Goal: Information Seeking & Learning: Learn about a topic

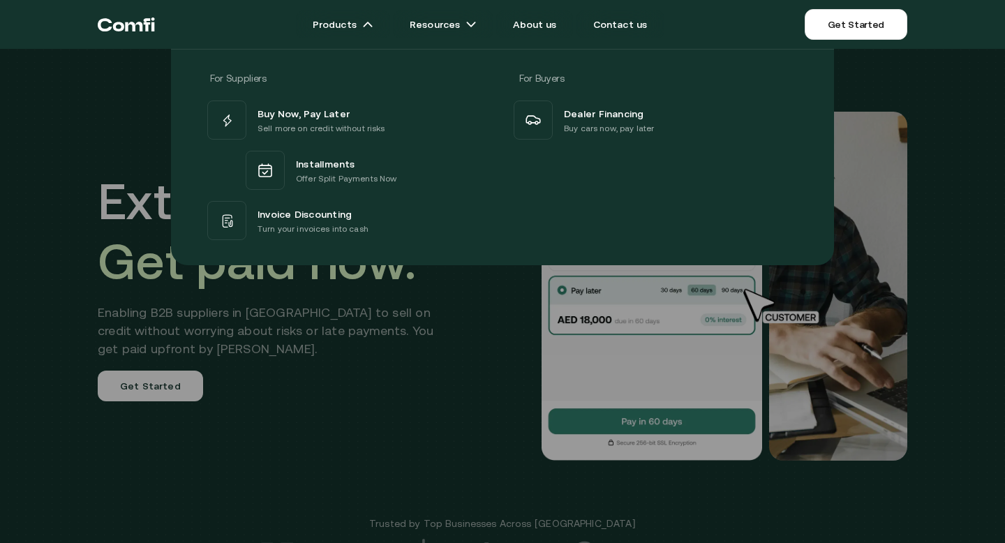
click at [363, 329] on div at bounding box center [502, 320] width 1005 height 543
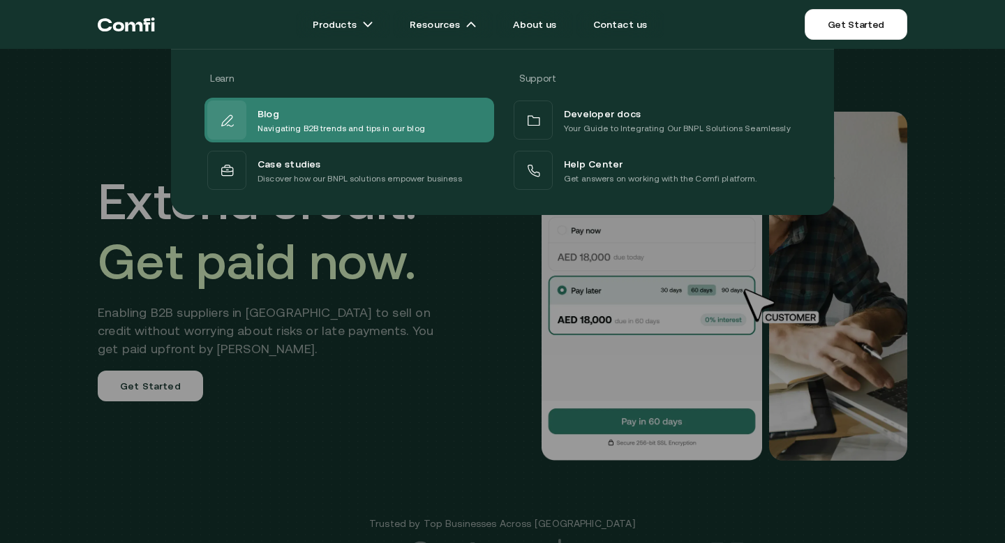
click at [437, 111] on div "Blog Navigating B2B trends and tips in our blog" at bounding box center [348, 120] width 289 height 45
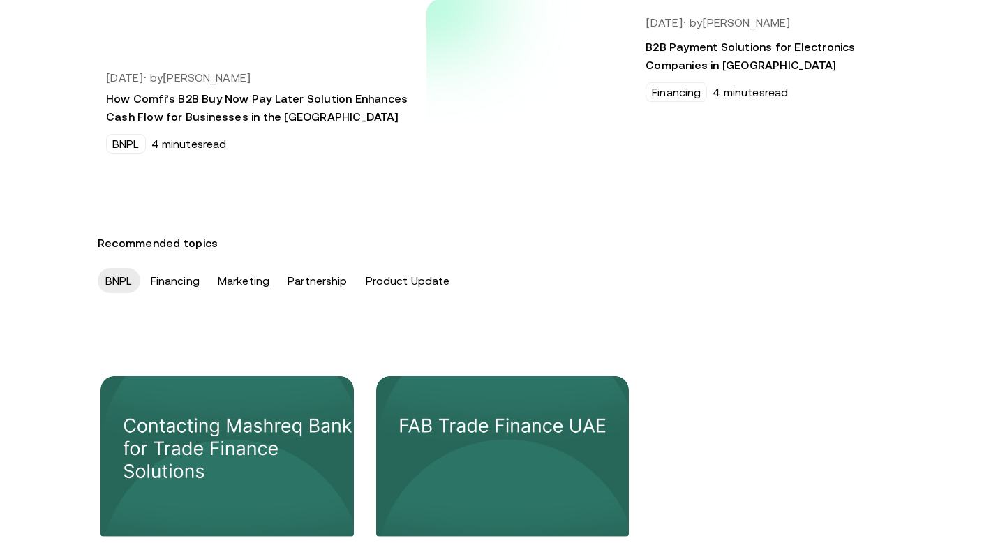
scroll to position [373, 0]
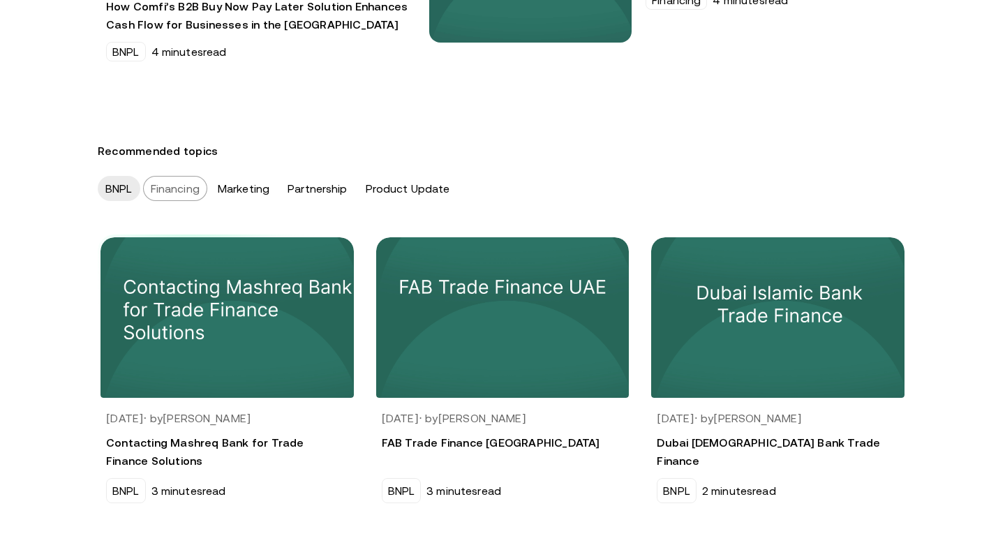
click at [188, 185] on div "Financing" at bounding box center [175, 188] width 64 height 25
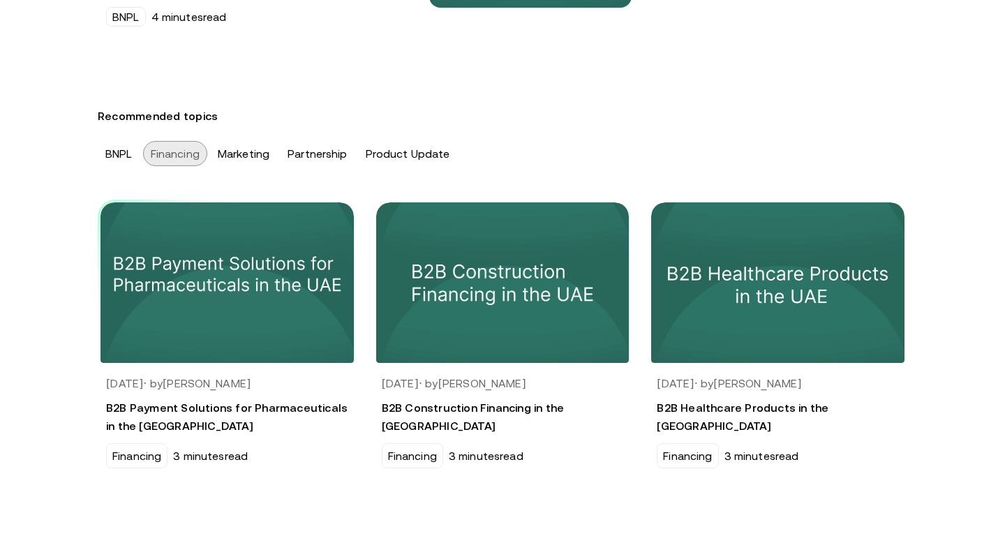
scroll to position [409, 0]
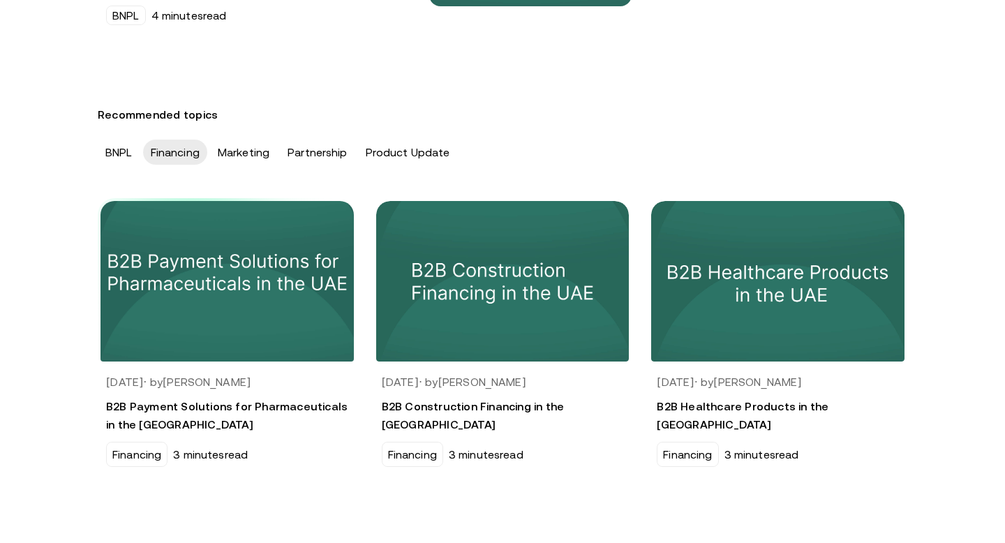
click at [191, 223] on img at bounding box center [227, 281] width 266 height 169
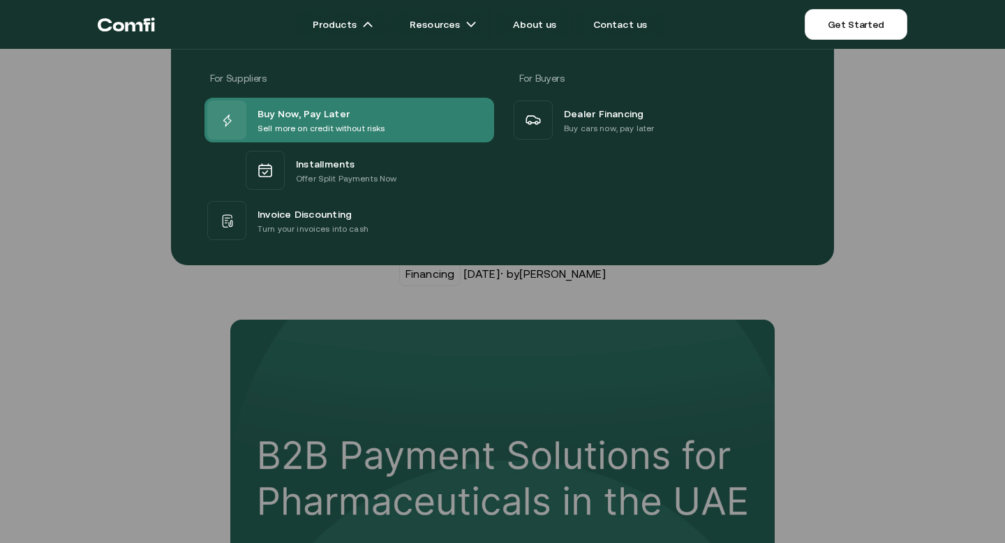
click at [322, 132] on p "Sell more on credit without risks" at bounding box center [321, 128] width 128 height 14
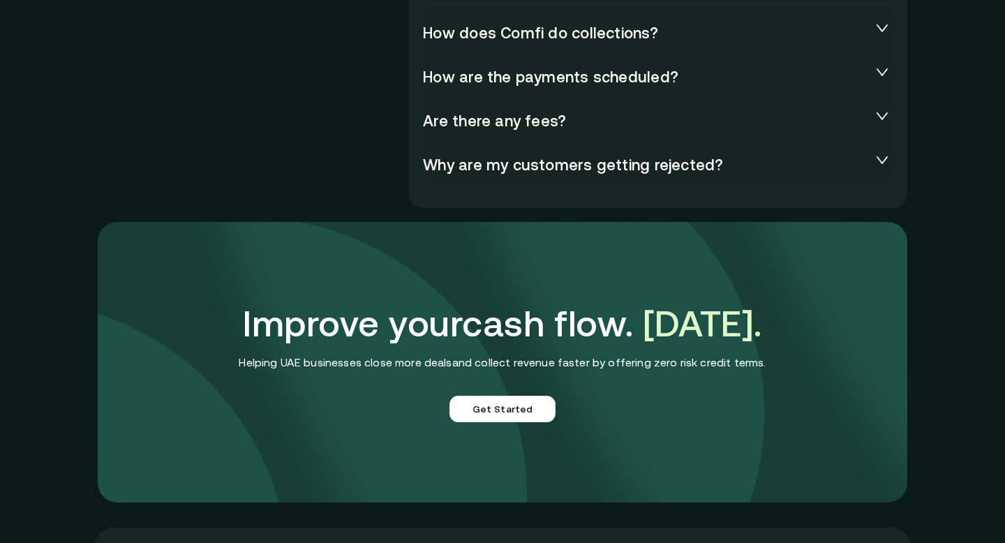
scroll to position [3655, 0]
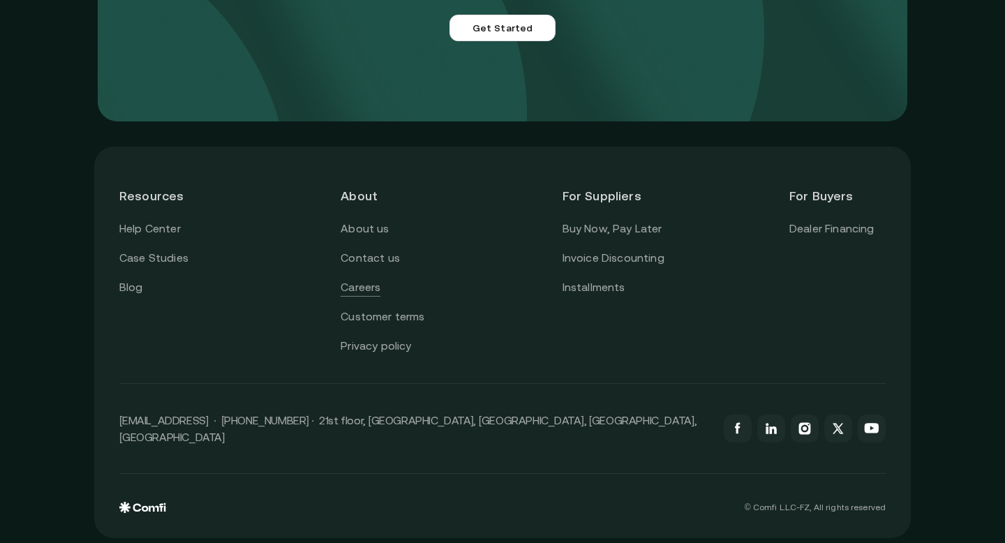
click at [376, 289] on link "Careers" at bounding box center [360, 287] width 40 height 18
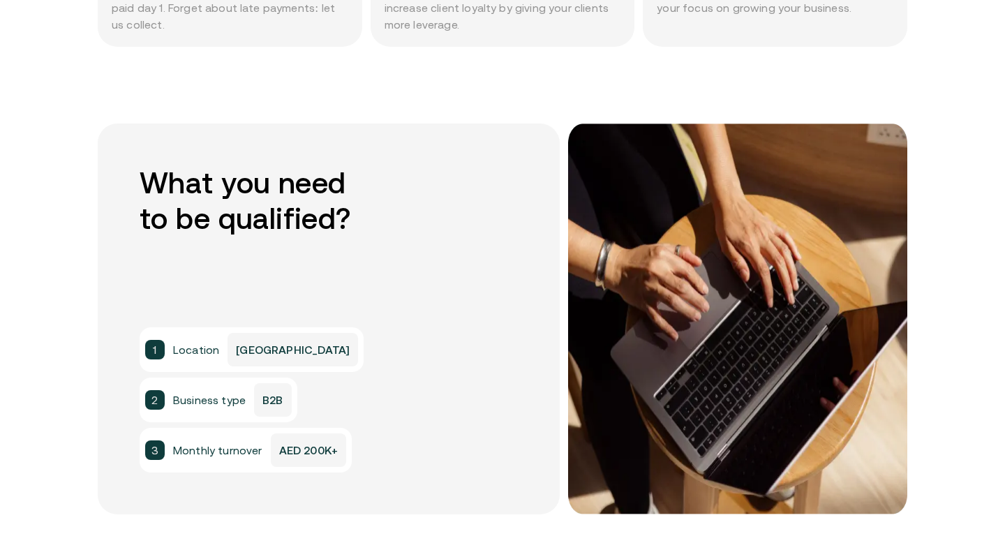
scroll to position [0, 0]
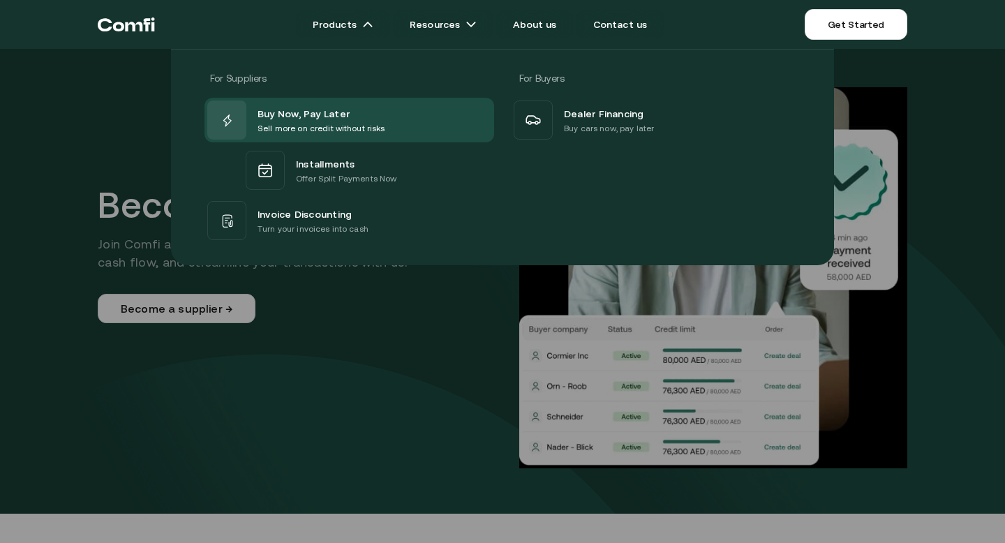
click at [370, 334] on div at bounding box center [502, 320] width 1005 height 543
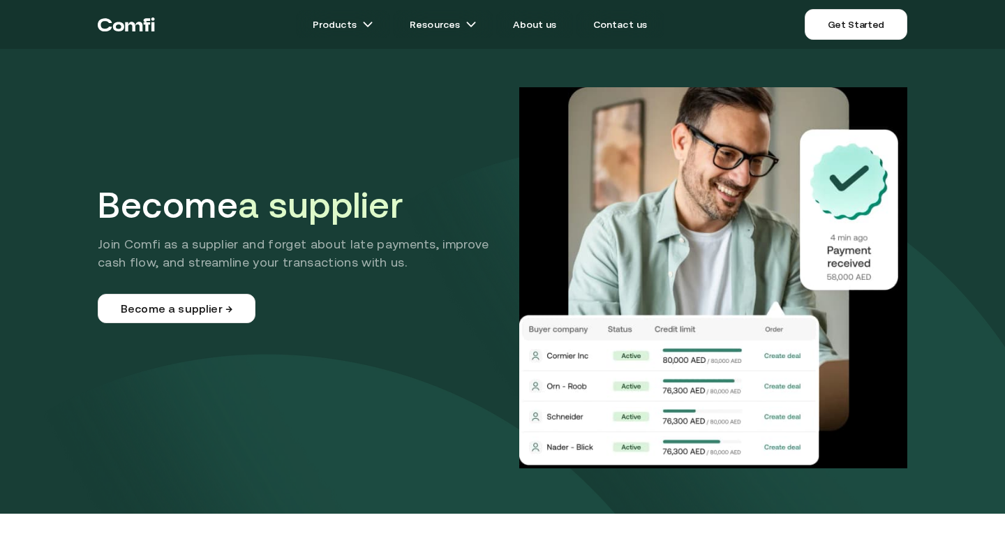
click at [370, 334] on div "Become a supplier Join Comfi as a supplier and forget about late payments, impr…" at bounding box center [502, 277] width 809 height 381
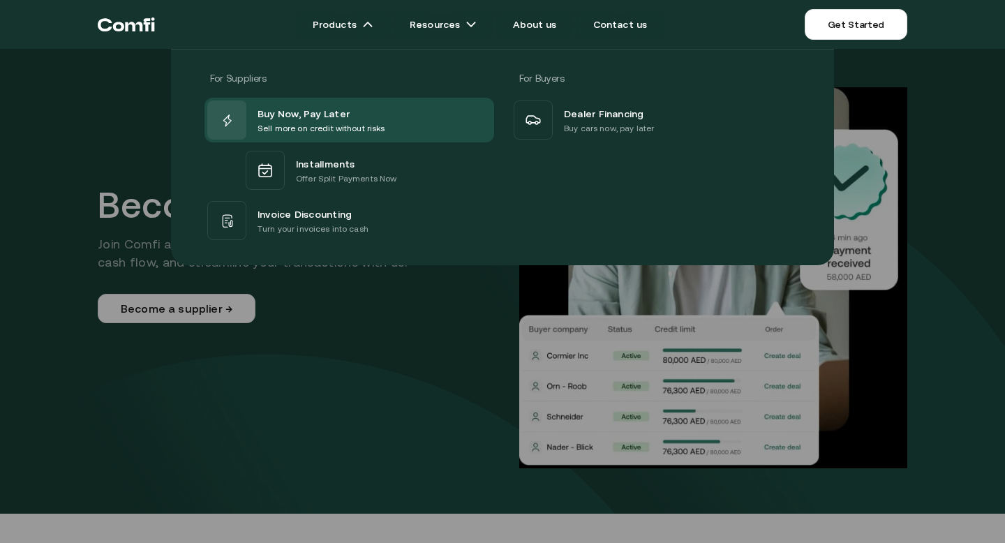
click at [144, 27] on icon "Return to the top of the Comfi home page" at bounding box center [126, 24] width 57 height 42
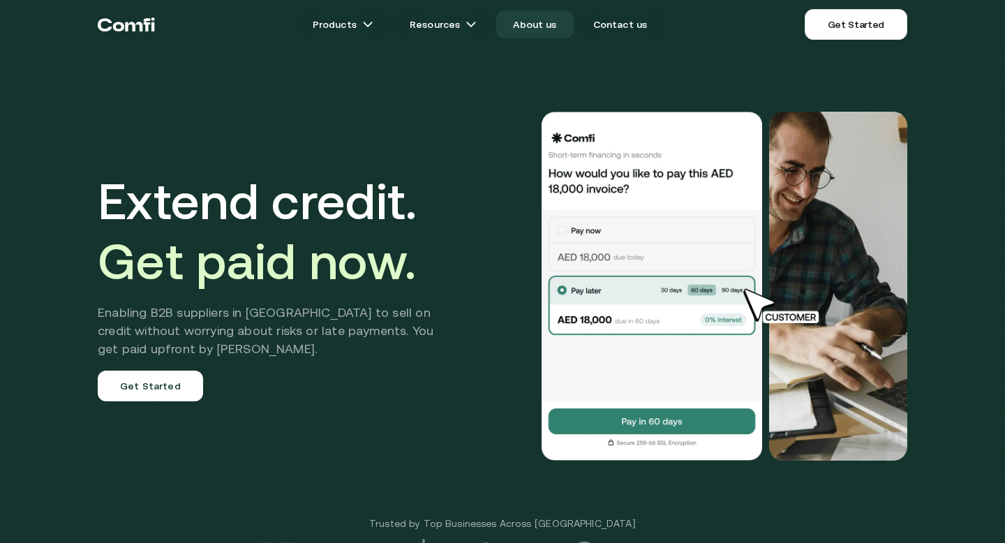
click at [538, 15] on link "About us" at bounding box center [534, 24] width 77 height 28
